Goal: Find specific page/section: Find specific page/section

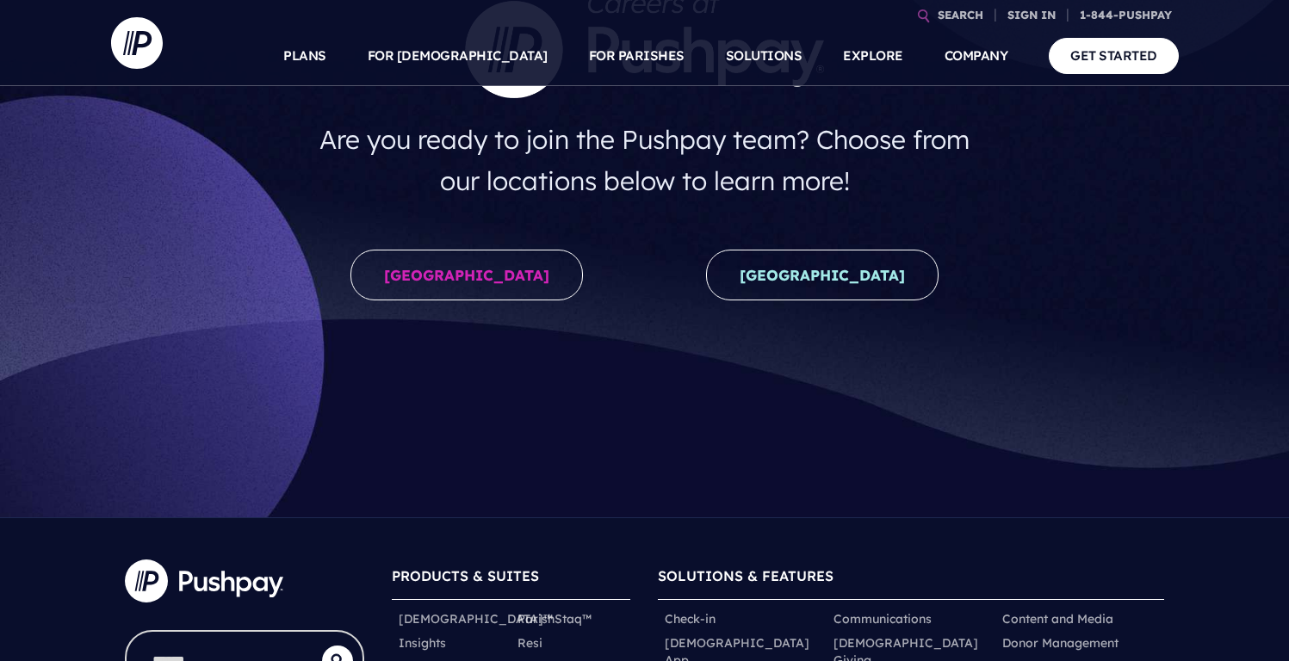
scroll to position [237, 0]
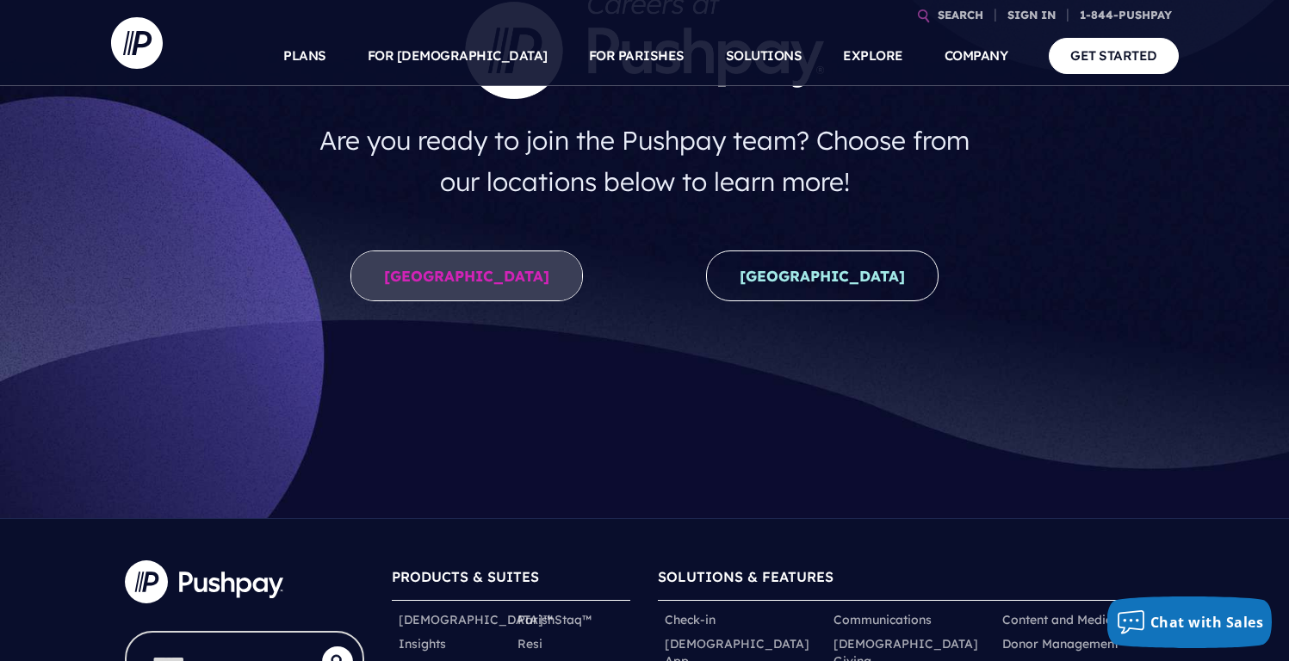
click at [467, 294] on link "[GEOGRAPHIC_DATA]" at bounding box center [467, 276] width 233 height 51
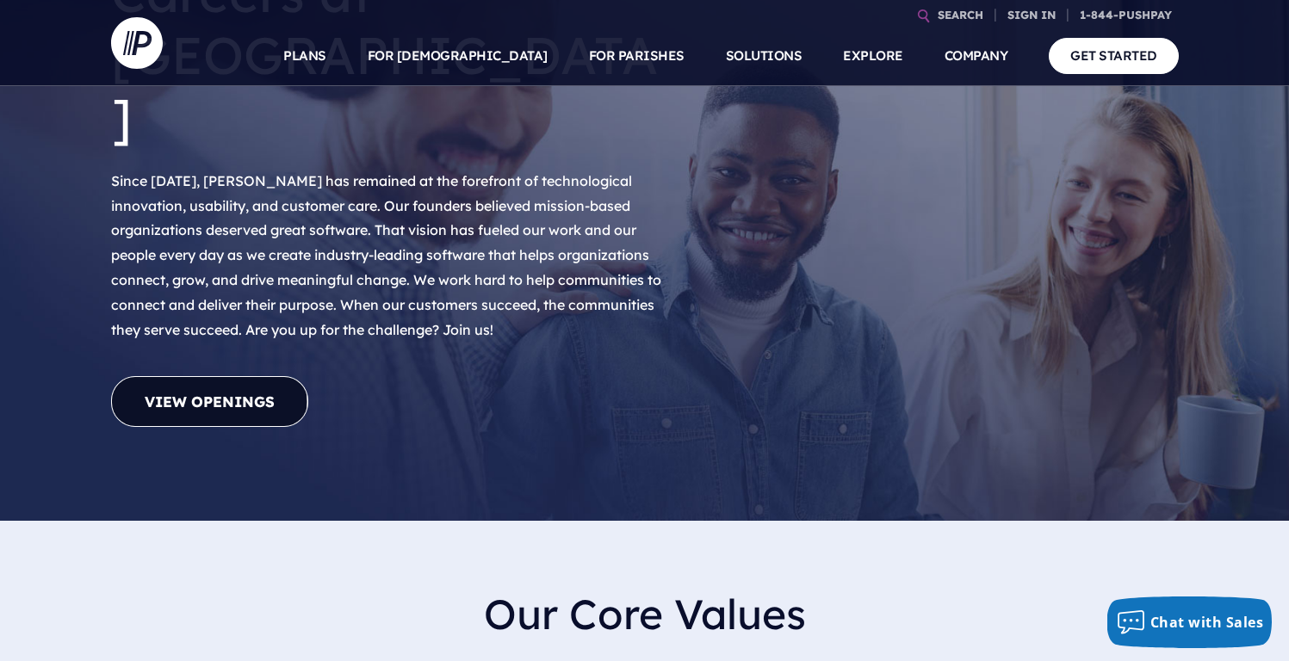
click at [240, 376] on link "View Openings" at bounding box center [209, 401] width 197 height 51
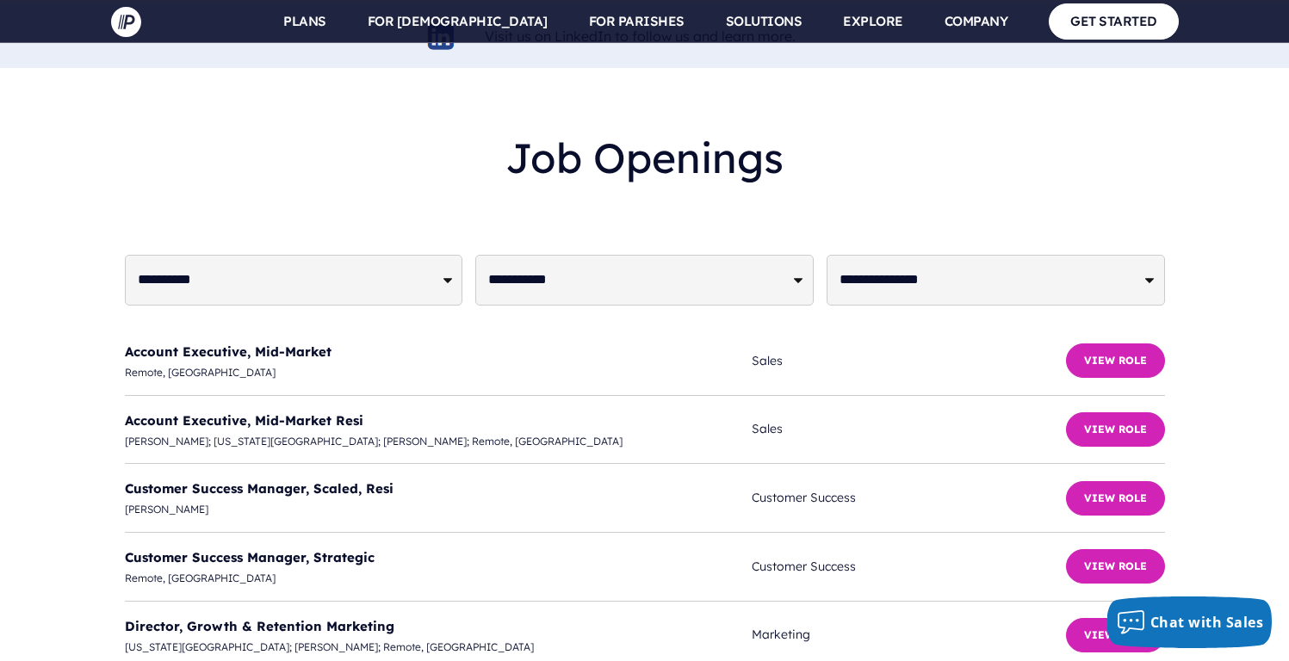
scroll to position [4170, 0]
click at [341, 255] on select "**********" at bounding box center [294, 280] width 338 height 51
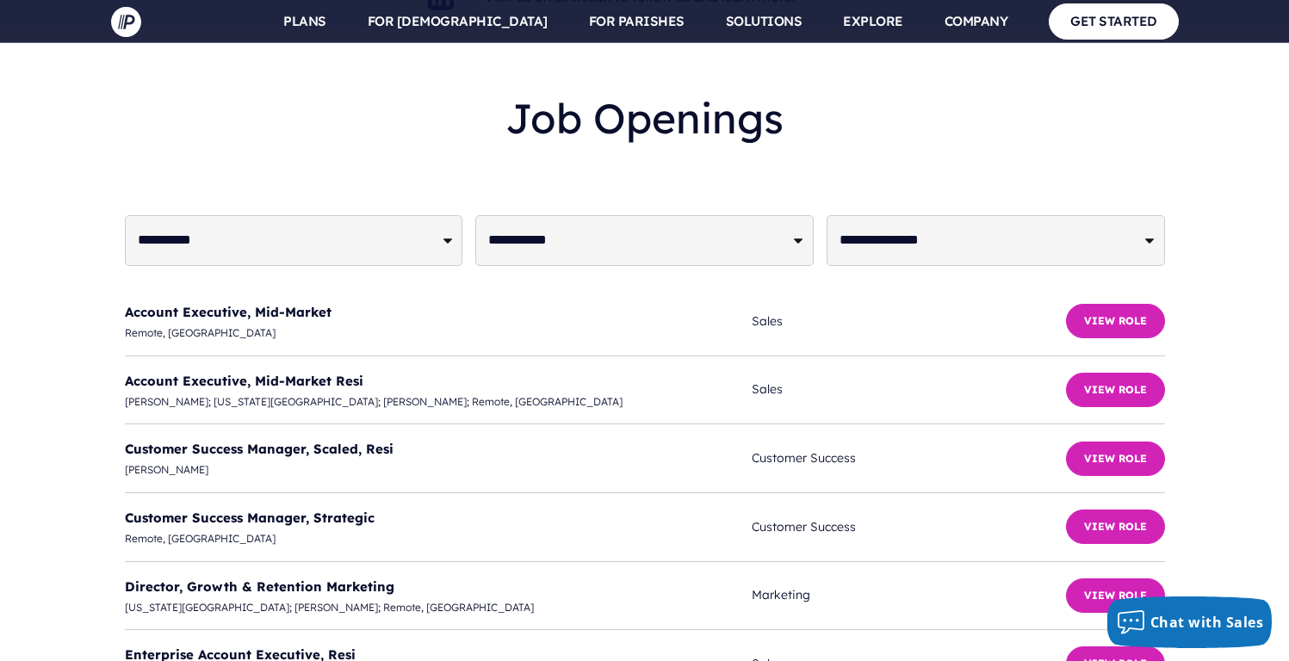
scroll to position [4213, 0]
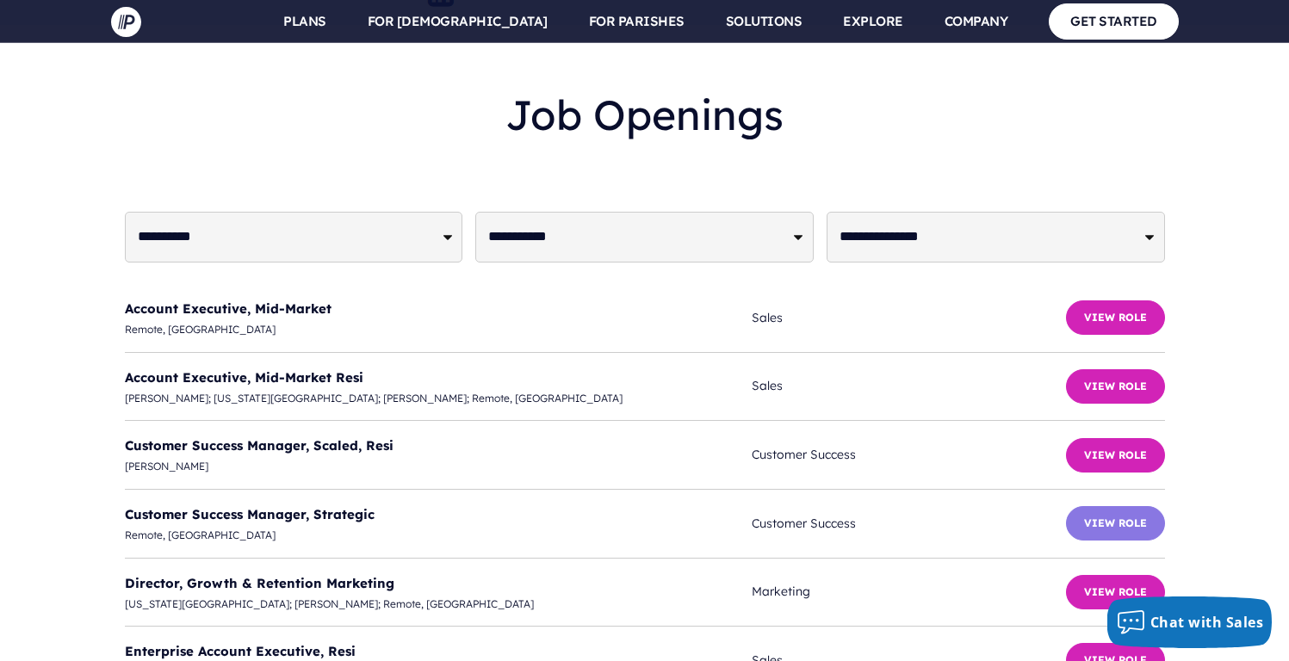
click at [1127, 506] on button "View Role" at bounding box center [1115, 523] width 99 height 34
